Goal: Information Seeking & Learning: Learn about a topic

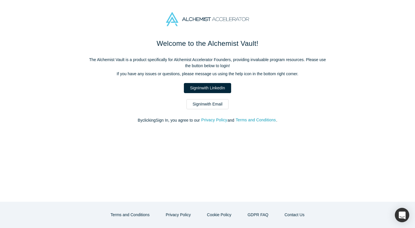
click at [196, 100] on link "Sign In with Email" at bounding box center [207, 104] width 42 height 10
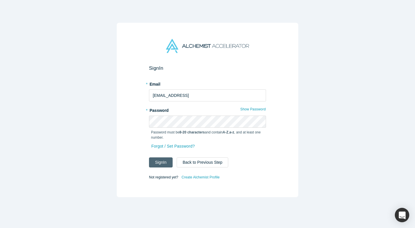
click at [161, 163] on button "Sign In" at bounding box center [161, 162] width 24 height 10
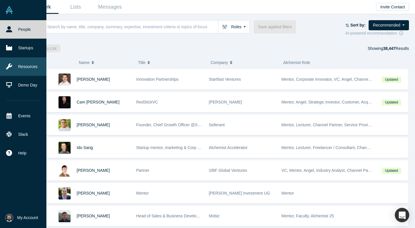
click at [30, 73] on link "Resources" at bounding box center [23, 66] width 46 height 18
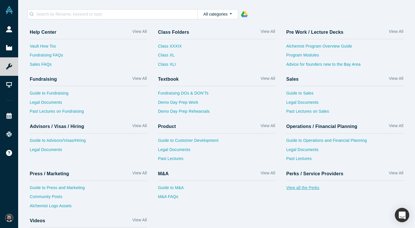
click at [314, 187] on link "View all the Perks" at bounding box center [344, 189] width 117 height 9
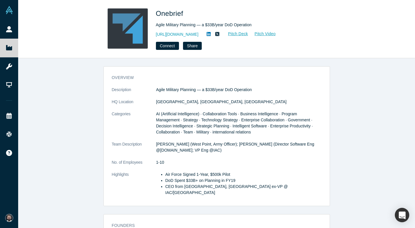
click at [228, 125] on span "AI (Artificial Intelligence) · Collaboration Tools · Business Intelligence · Pr…" at bounding box center [234, 122] width 157 height 23
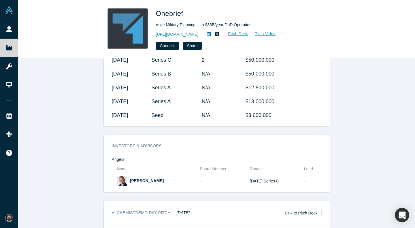
scroll to position [359, 0]
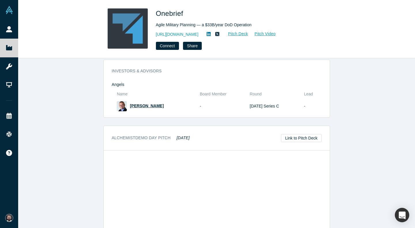
click at [144, 103] on span "Mark Lampton" at bounding box center [147, 105] width 34 height 5
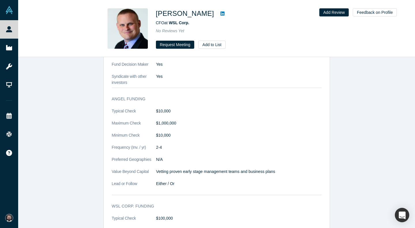
scroll to position [371, 0]
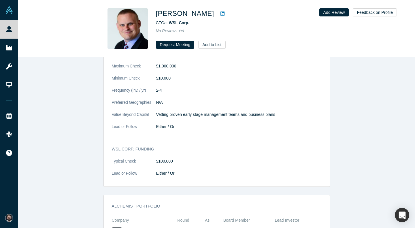
click at [218, 15] on link at bounding box center [222, 13] width 9 height 7
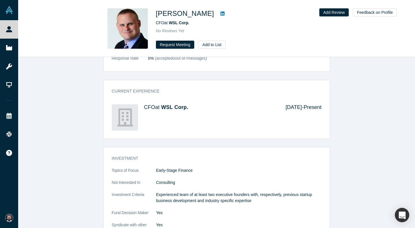
scroll to position [150, 0]
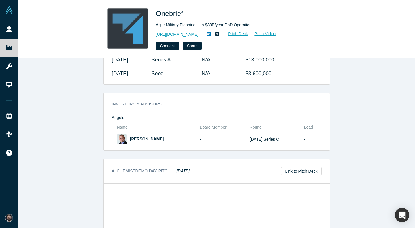
scroll to position [311, 0]
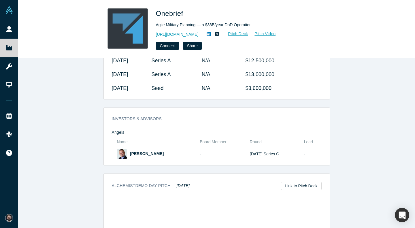
click at [163, 85] on span "Seed" at bounding box center [157, 88] width 12 height 6
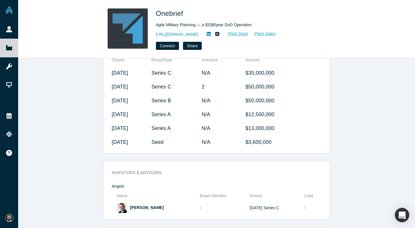
scroll to position [214, 0]
